Goal: Check status: Check status

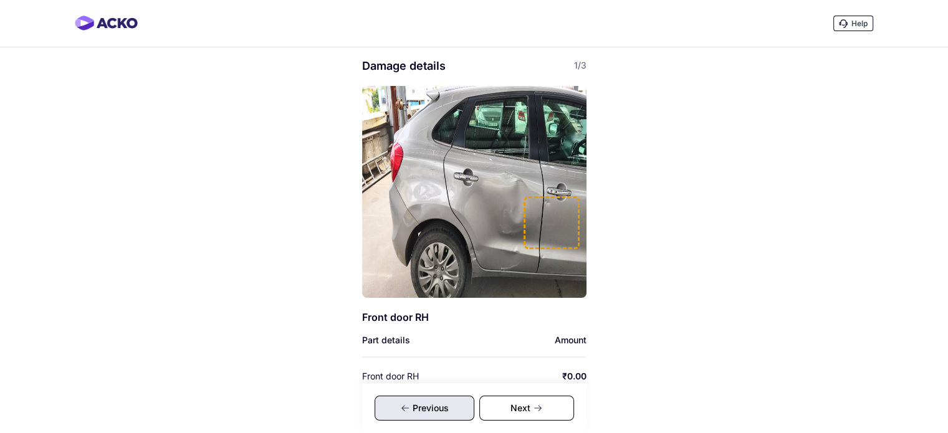
scroll to position [162, 0]
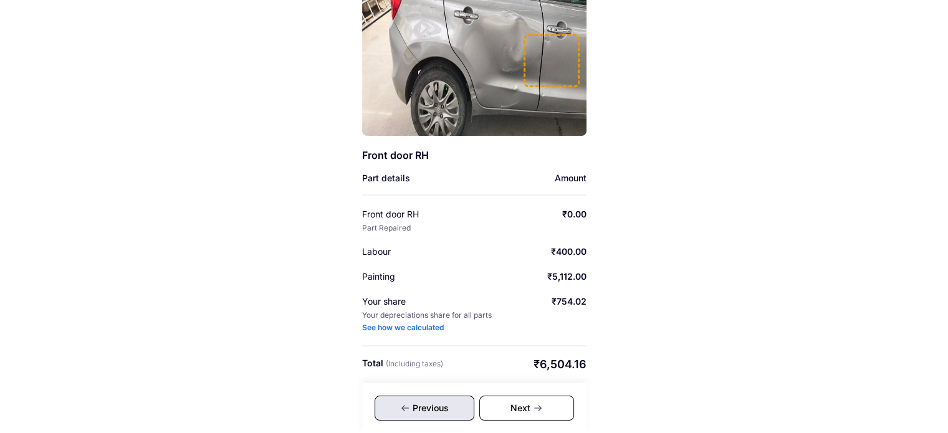
click at [525, 413] on div "Next" at bounding box center [526, 408] width 95 height 25
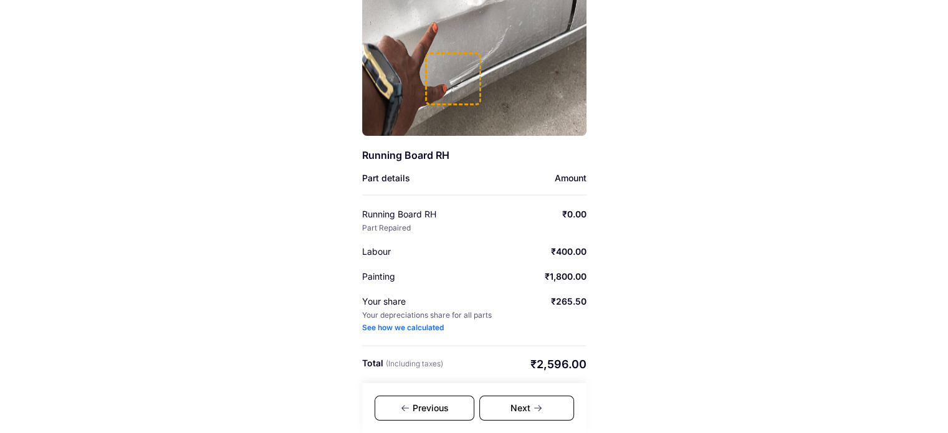
click at [501, 414] on div "Next" at bounding box center [526, 408] width 95 height 25
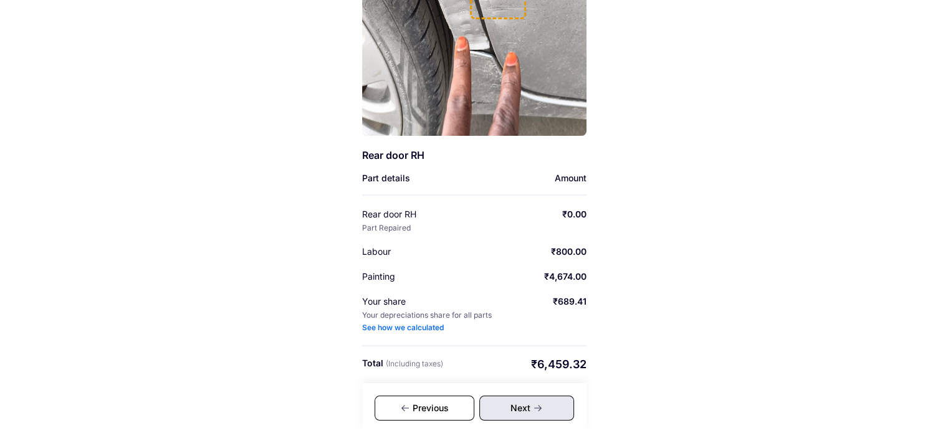
click at [456, 413] on div "Previous" at bounding box center [425, 408] width 100 height 25
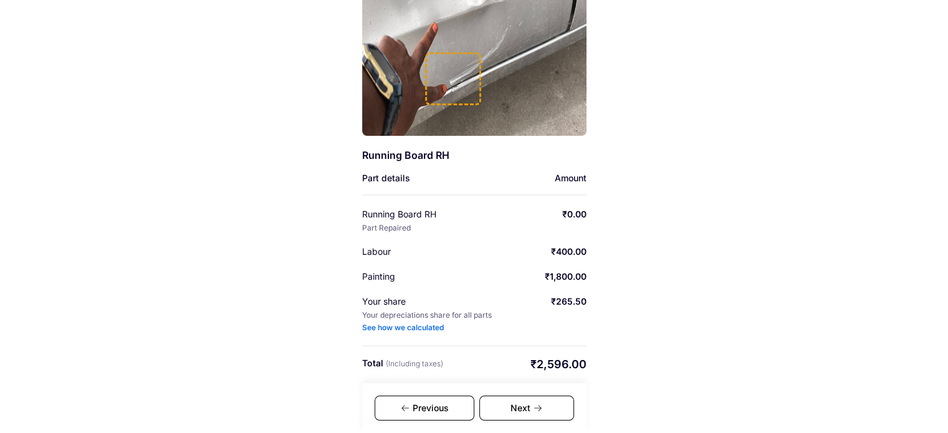
click at [456, 413] on div "Previous" at bounding box center [425, 408] width 100 height 25
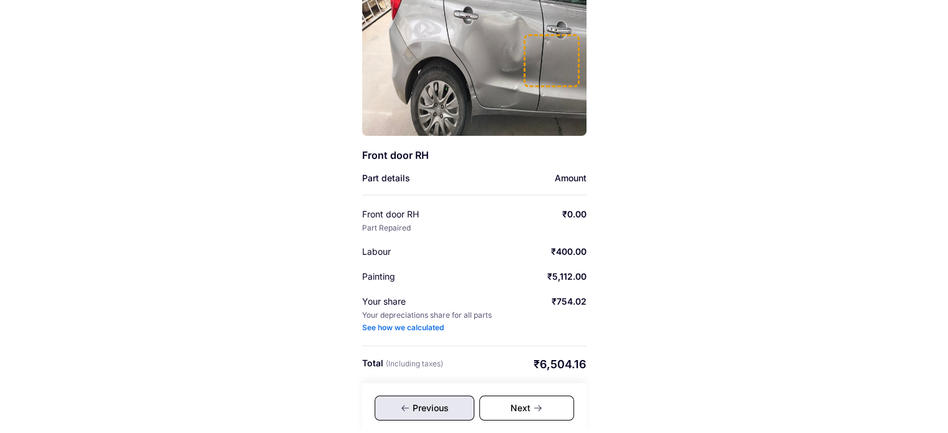
click at [550, 413] on div "Next" at bounding box center [526, 408] width 95 height 25
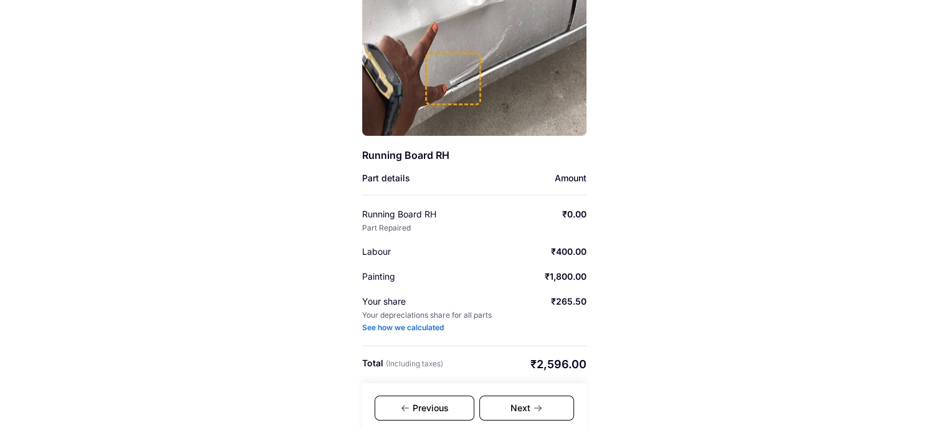
click at [550, 413] on div "Next" at bounding box center [526, 408] width 95 height 25
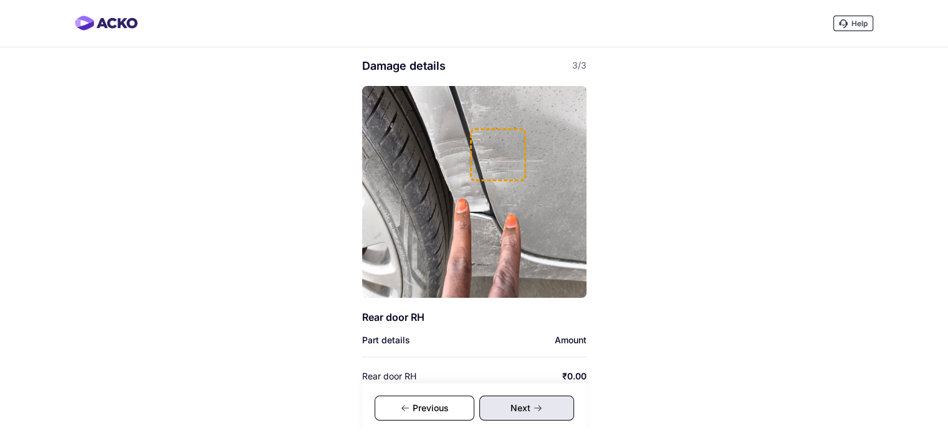
click at [224, 153] on div "Help Damage details 3/3 Rear door RH Part details Amount Rear door RH Part Repa…" at bounding box center [474, 298] width 948 height 596
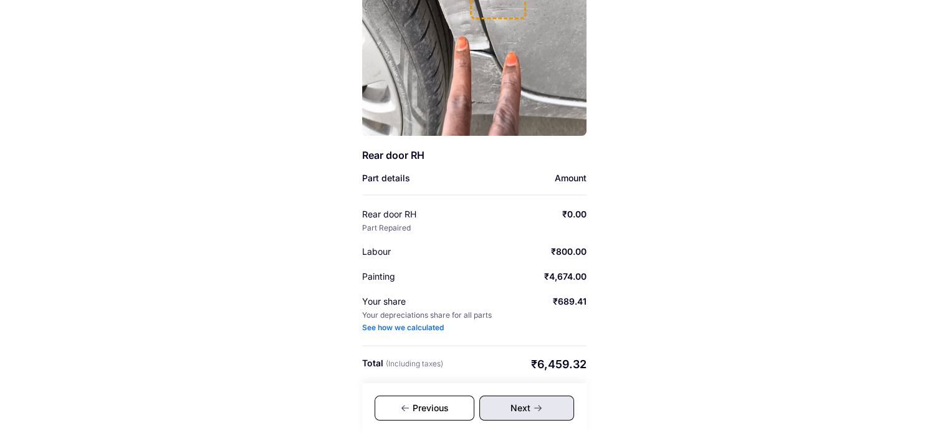
click at [452, 411] on div "Previous" at bounding box center [425, 408] width 100 height 25
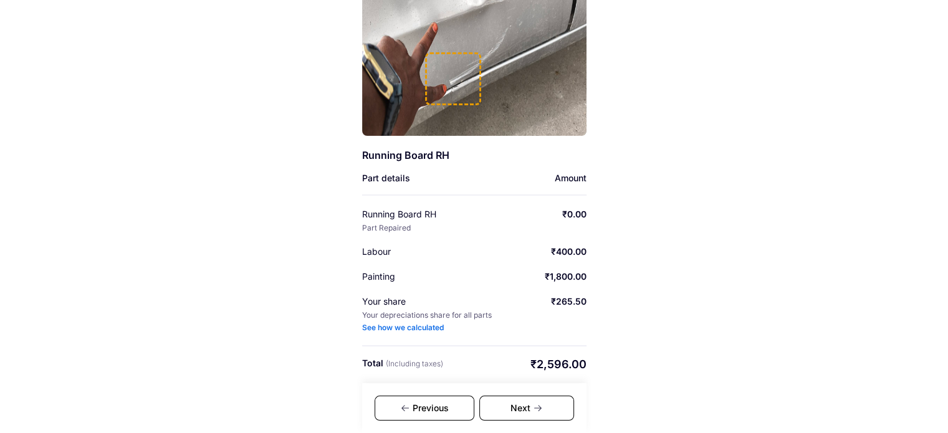
click at [452, 411] on div "Previous" at bounding box center [425, 408] width 100 height 25
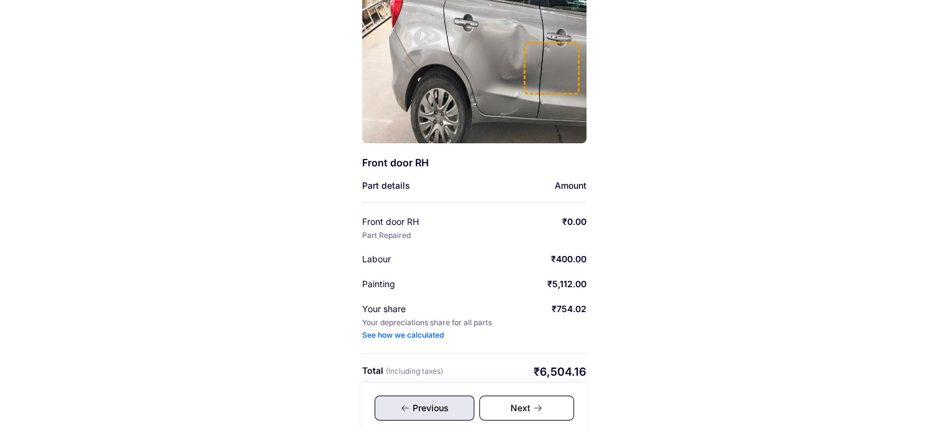
scroll to position [162, 0]
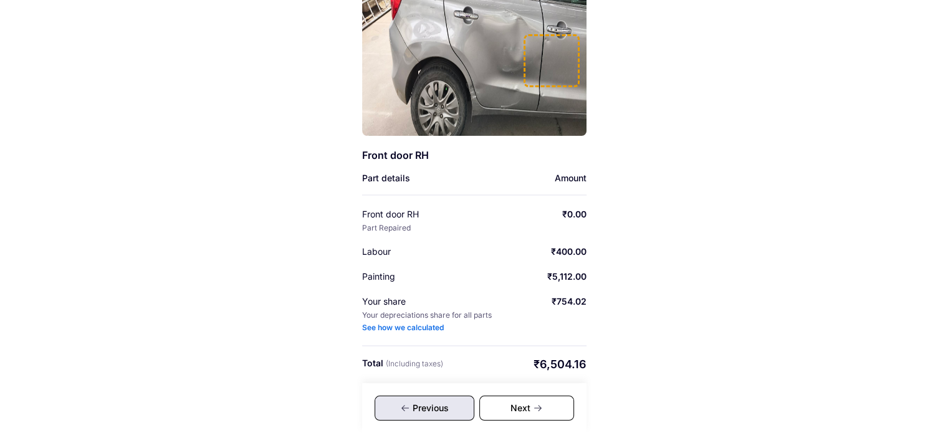
click at [737, 241] on div "Help Damage details 1/3 Front door RH Part details Amount Front door RH Part Re…" at bounding box center [474, 136] width 948 height 596
click at [680, 256] on div "Help Damage details 1/3 Front door RH Part details Amount Front door RH Part Re…" at bounding box center [474, 136] width 948 height 596
click at [545, 414] on div "Next" at bounding box center [526, 408] width 95 height 25
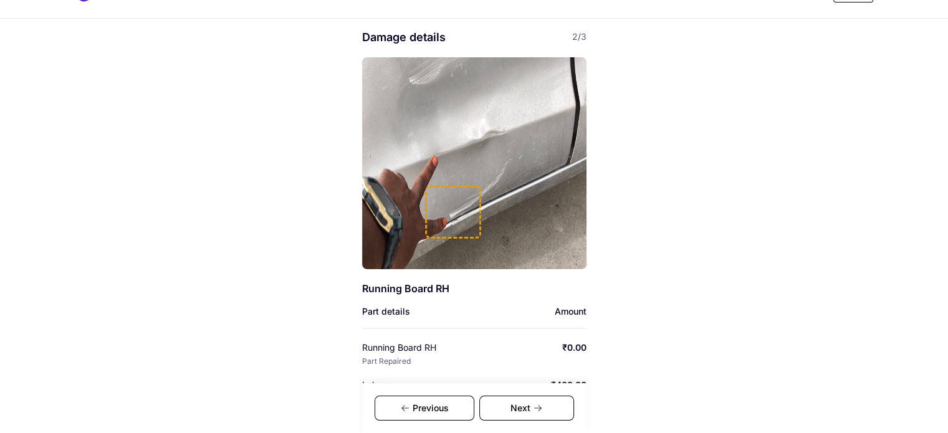
scroll to position [27, 0]
click at [371, 338] on div "Damage details 2/3 Running Board RH Part details Amount Running Board RH Part R…" at bounding box center [474, 293] width 224 height 525
click at [363, 326] on div at bounding box center [363, 326] width 0 height 0
click at [371, 338] on div "Damage details 2/3 Running Board RH Part details Amount Running Board RH Part R…" at bounding box center [474, 293] width 224 height 525
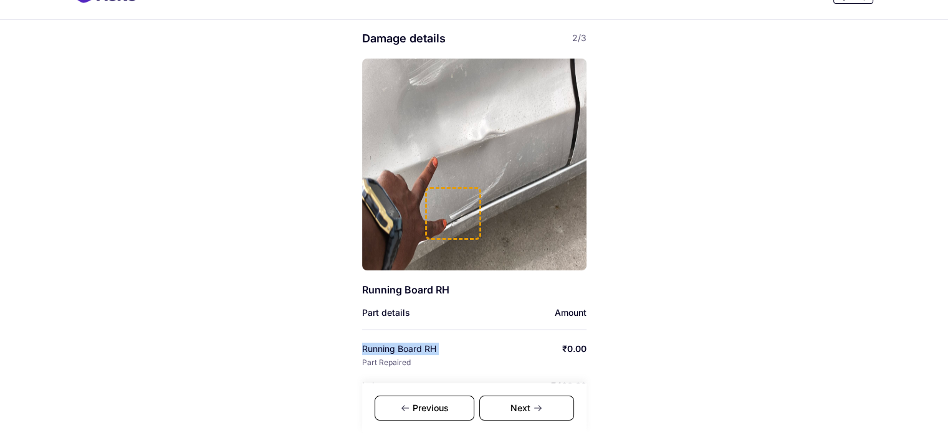
click at [431, 351] on div "Running Board RH" at bounding box center [419, 349] width 115 height 12
click at [485, 361] on div "Running Board RH Part Repaired ₹0.00" at bounding box center [474, 355] width 224 height 25
